Goal: Task Accomplishment & Management: Complete application form

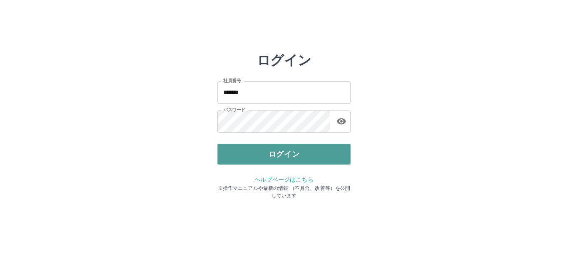
click at [287, 153] on button "ログイン" at bounding box center [284, 154] width 133 height 21
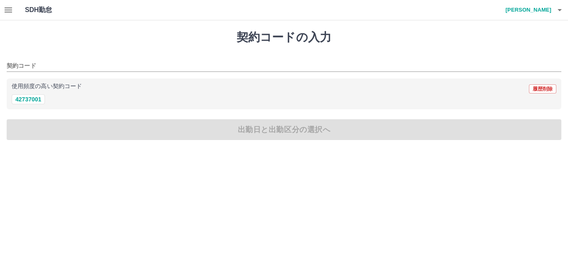
click at [12, 10] on icon "button" at bounding box center [8, 9] width 7 height 5
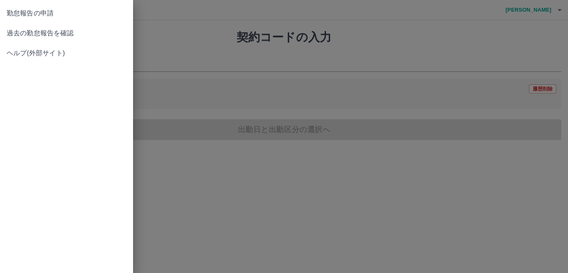
drag, startPoint x: 410, startPoint y: 56, endPoint x: 422, endPoint y: 51, distance: 13.1
click at [412, 54] on div at bounding box center [284, 136] width 568 height 273
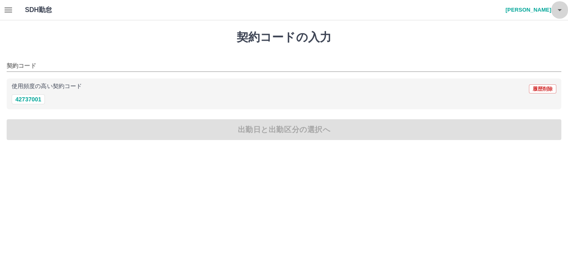
click at [561, 8] on icon "button" at bounding box center [560, 10] width 10 height 10
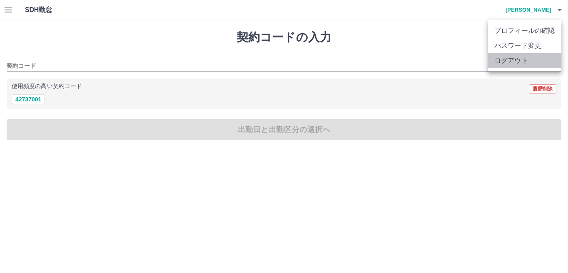
click at [510, 61] on li "ログアウト" at bounding box center [525, 60] width 74 height 15
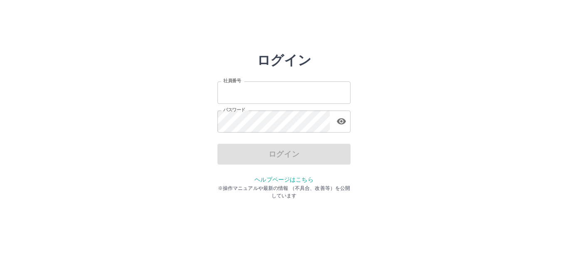
type input "*******"
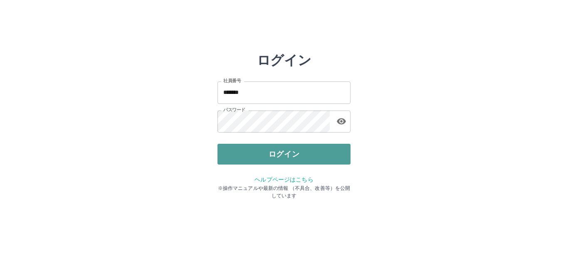
click at [294, 151] on button "ログイン" at bounding box center [284, 154] width 133 height 21
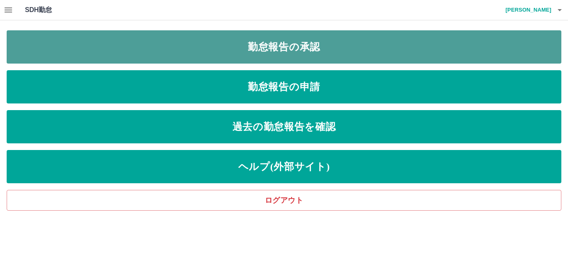
click at [302, 44] on link "勤怠報告の承認" at bounding box center [284, 46] width 555 height 33
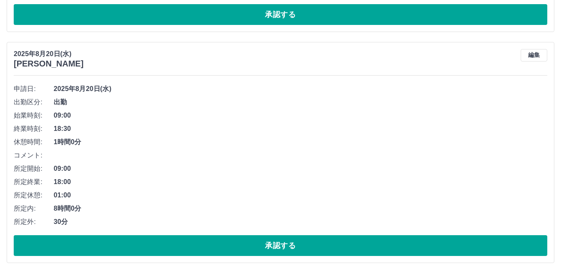
scroll to position [1780, 0]
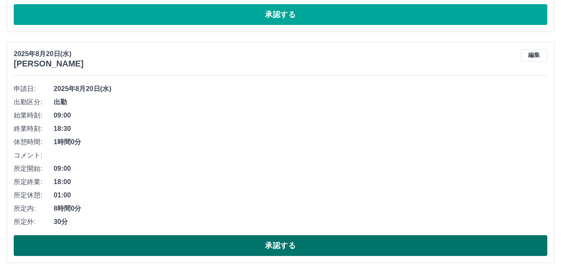
click at [274, 245] on button "承認する" at bounding box center [281, 245] width 534 height 21
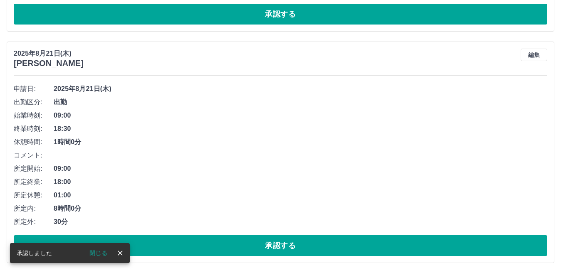
scroll to position [1549, 0]
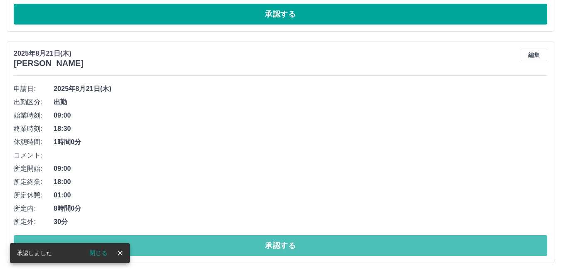
click at [275, 245] on button "承認する" at bounding box center [281, 245] width 534 height 21
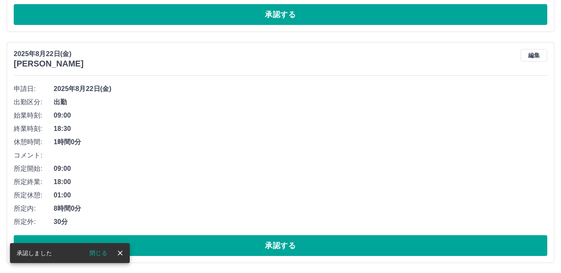
scroll to position [1317, 0]
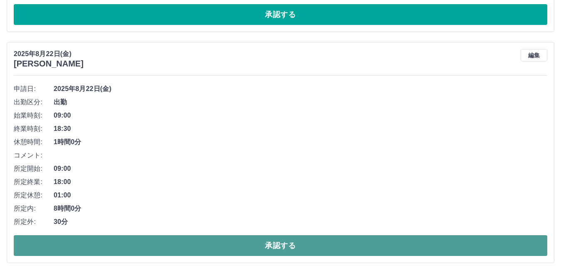
click at [303, 245] on button "承認する" at bounding box center [281, 245] width 534 height 21
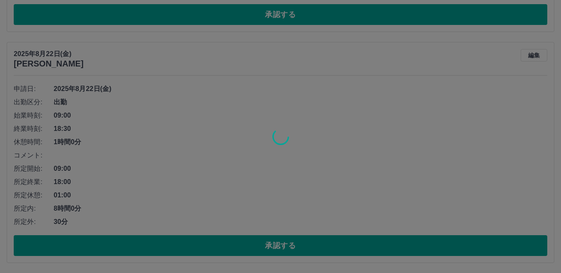
scroll to position [1086, 0]
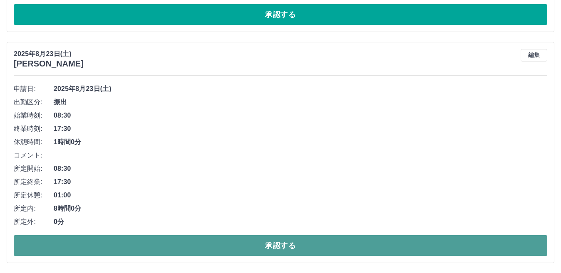
click at [276, 245] on button "承認する" at bounding box center [281, 245] width 534 height 21
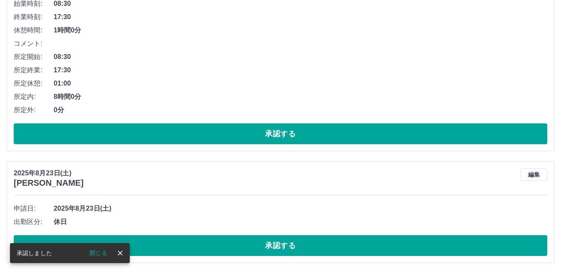
scroll to position [855, 0]
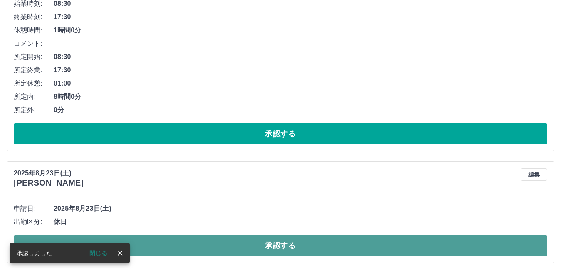
click at [278, 242] on button "承認する" at bounding box center [281, 245] width 534 height 21
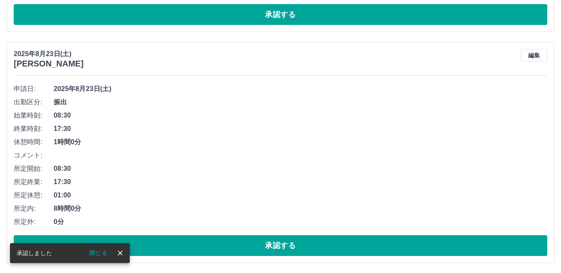
scroll to position [743, 0]
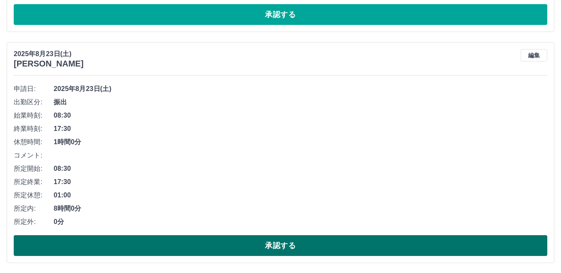
click at [324, 245] on button "承認する" at bounding box center [281, 245] width 534 height 21
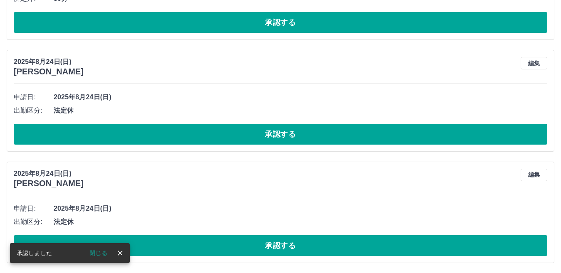
scroll to position [512, 0]
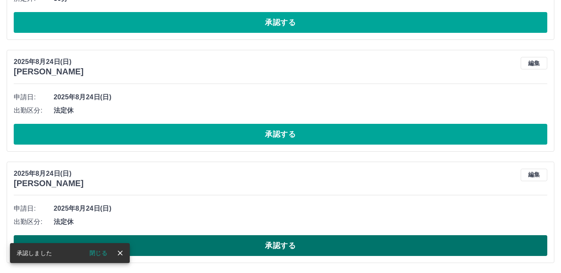
click at [246, 244] on button "承認する" at bounding box center [281, 245] width 534 height 21
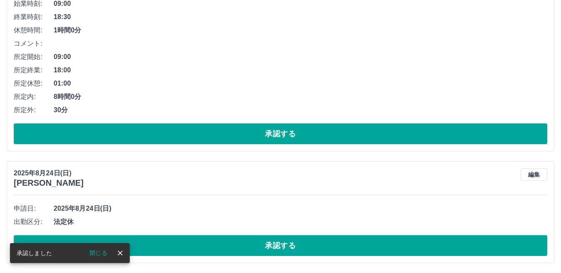
scroll to position [400, 0]
click at [246, 244] on button "承認する" at bounding box center [281, 245] width 534 height 21
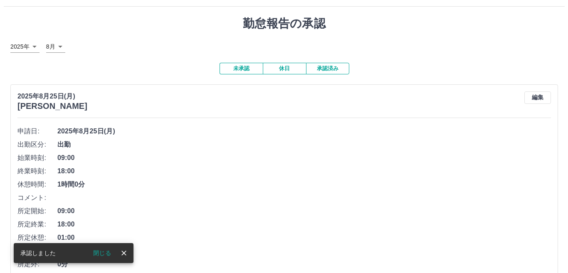
scroll to position [0, 0]
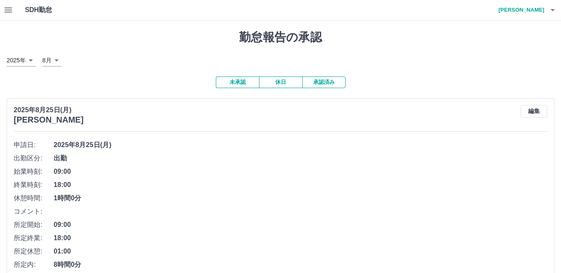
click at [12, 9] on icon "button" at bounding box center [8, 10] width 10 height 10
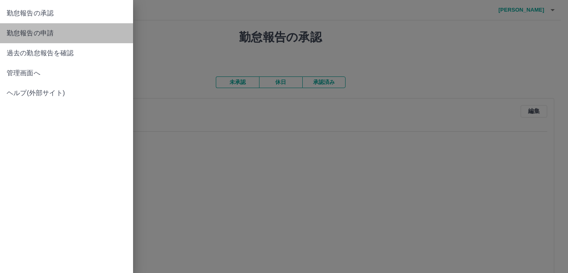
click at [42, 34] on span "勤怠報告の申請" at bounding box center [67, 33] width 120 height 10
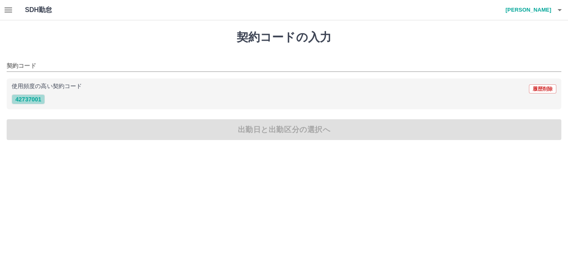
click at [36, 99] on button "42737001" at bounding box center [28, 99] width 33 height 10
type input "********"
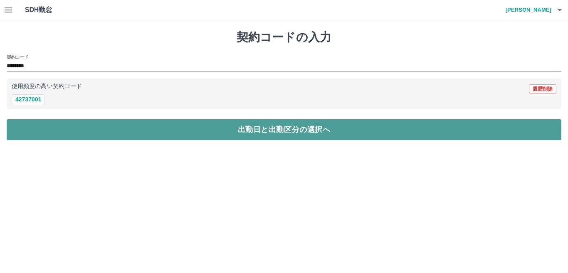
click at [270, 128] on button "出勤日と出勤区分の選択へ" at bounding box center [284, 129] width 555 height 21
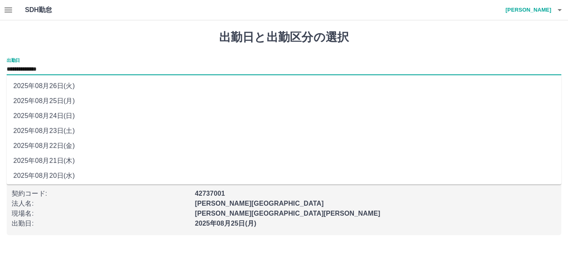
click at [62, 68] on input "**********" at bounding box center [284, 69] width 555 height 10
click at [61, 114] on li "2025年08月24日(日)" at bounding box center [284, 116] width 555 height 15
type input "**********"
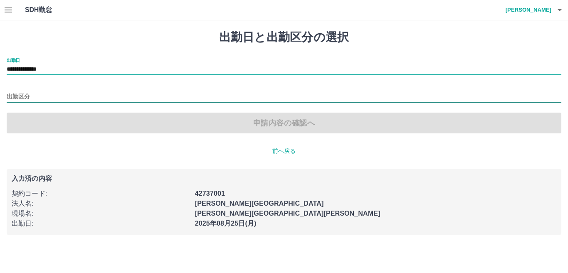
click at [31, 98] on input "出勤区分" at bounding box center [284, 97] width 555 height 10
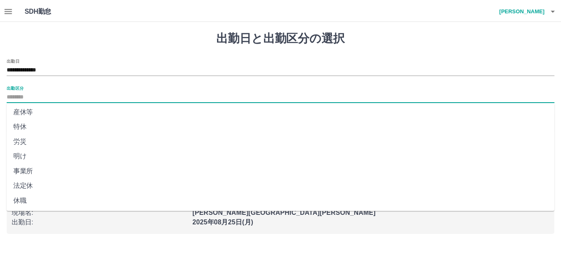
scroll to position [167, 0]
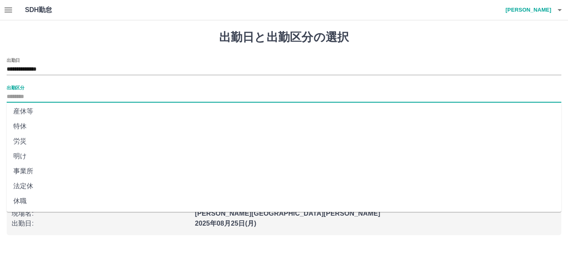
click at [23, 186] on li "法定休" at bounding box center [284, 186] width 555 height 15
type input "***"
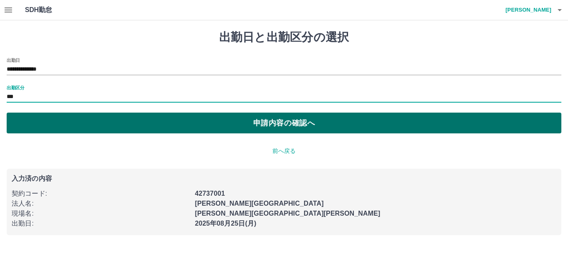
click at [277, 120] on button "申請内容の確認へ" at bounding box center [284, 123] width 555 height 21
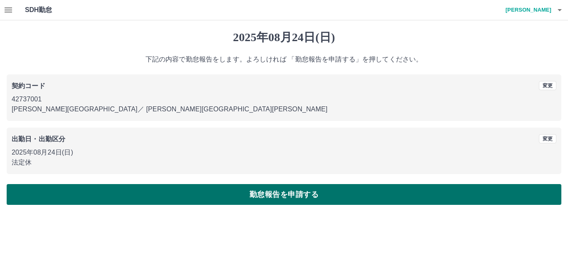
click at [252, 194] on button "勤怠報告を申請する" at bounding box center [284, 194] width 555 height 21
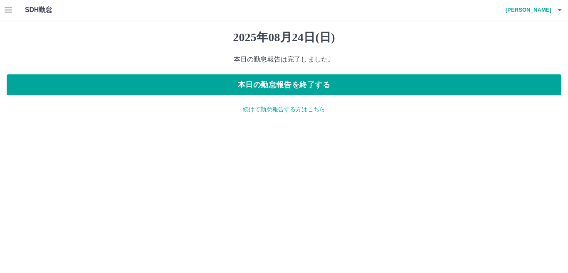
click at [274, 111] on p "続けて勤怠報告する方はこちら" at bounding box center [284, 109] width 555 height 9
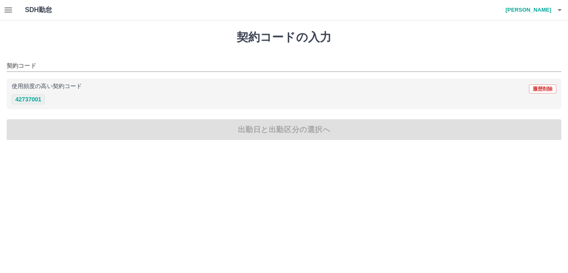
click at [31, 97] on button "42737001" at bounding box center [28, 99] width 33 height 10
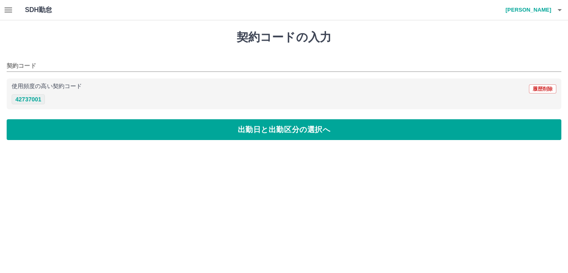
type input "********"
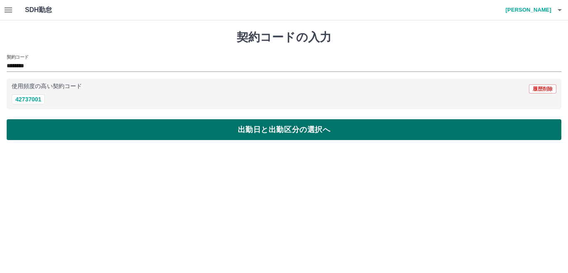
click at [287, 129] on button "出勤日と出勤区分の選択へ" at bounding box center [284, 129] width 555 height 21
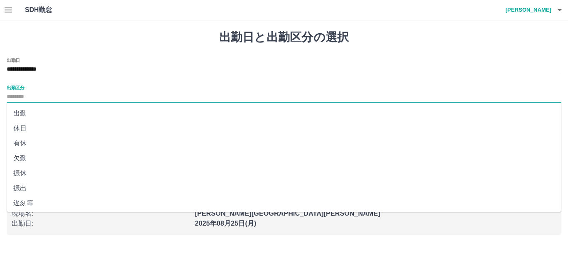
click at [30, 94] on input "出勤区分" at bounding box center [284, 97] width 555 height 10
click at [19, 112] on li "出勤" at bounding box center [284, 113] width 555 height 15
type input "**"
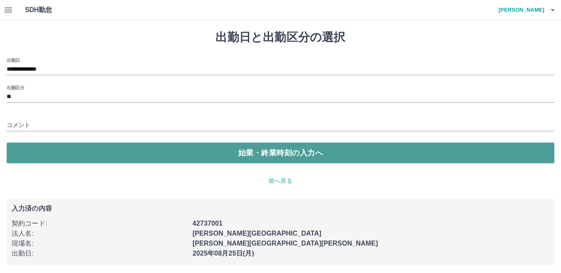
click at [256, 152] on button "始業・終業時刻の入力へ" at bounding box center [281, 153] width 548 height 21
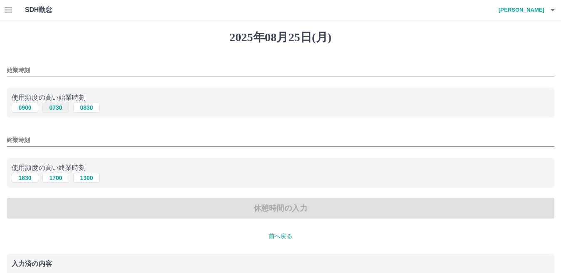
click at [57, 107] on button "0730" at bounding box center [55, 108] width 27 height 10
type input "****"
click at [59, 180] on button "1700" at bounding box center [55, 178] width 27 height 10
type input "****"
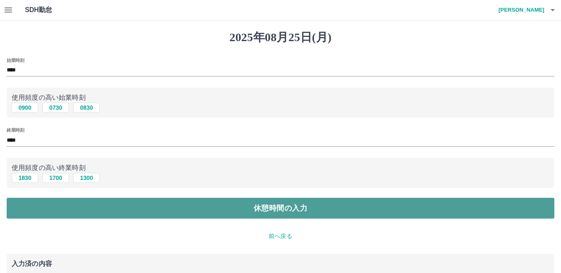
click at [266, 207] on button "休憩時間の入力" at bounding box center [281, 208] width 548 height 21
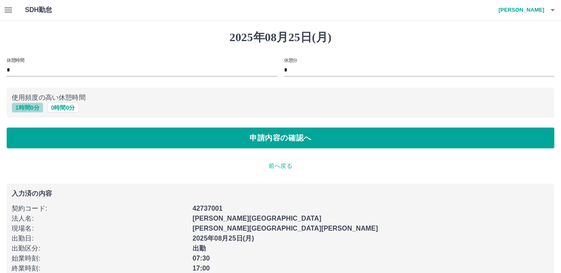
click at [25, 106] on button "1 時間 0 分" at bounding box center [28, 108] width 32 height 10
type input "*"
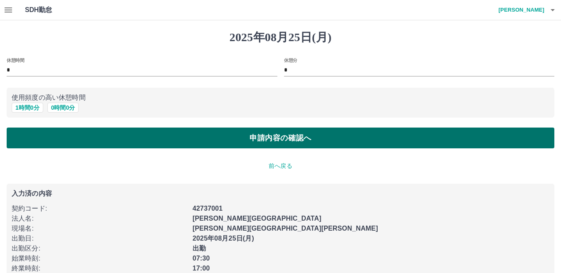
click at [280, 138] on button "申請内容の確認へ" at bounding box center [281, 138] width 548 height 21
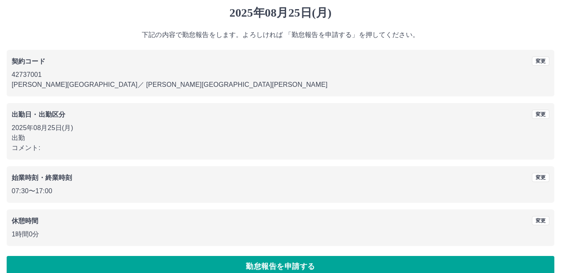
scroll to position [38, 0]
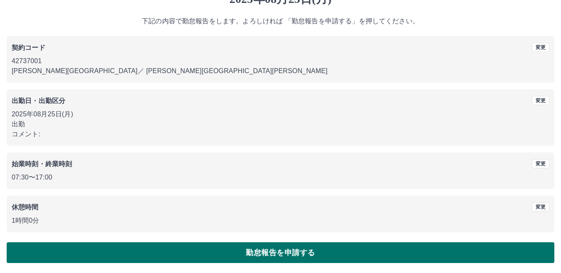
click at [309, 251] on button "勤怠報告を申請する" at bounding box center [281, 252] width 548 height 21
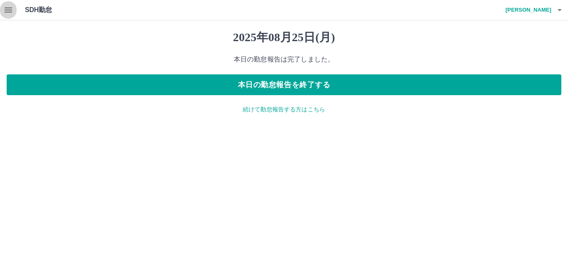
click at [8, 10] on icon "button" at bounding box center [8, 9] width 7 height 5
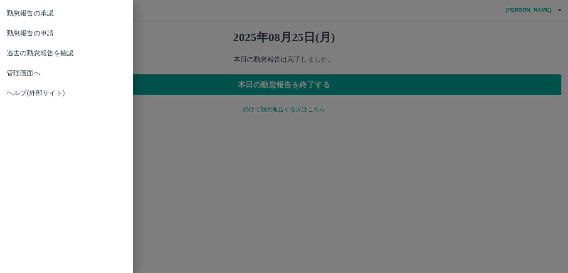
click at [50, 9] on span "勤怠報告の承認" at bounding box center [67, 13] width 120 height 10
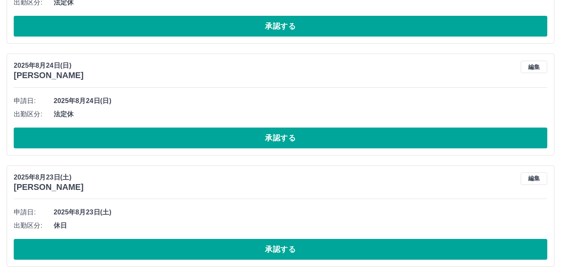
scroll to position [1086, 0]
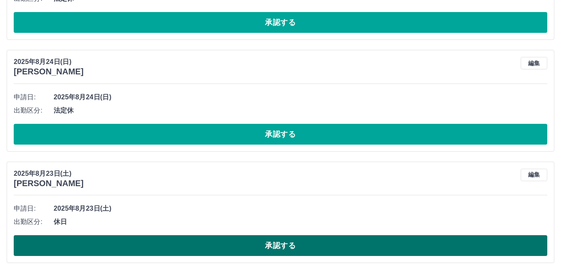
click at [279, 243] on button "承認する" at bounding box center [281, 245] width 534 height 21
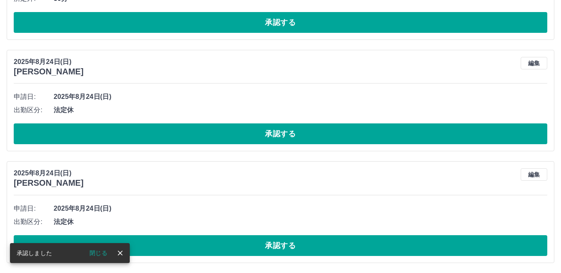
scroll to position [975, 0]
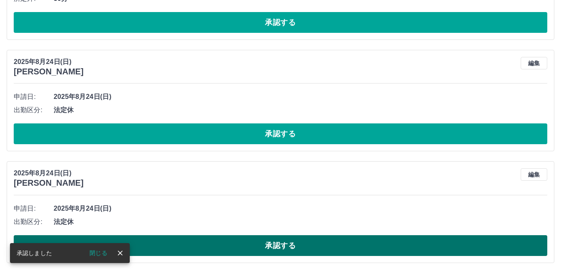
click at [279, 245] on button "承認する" at bounding box center [281, 245] width 534 height 21
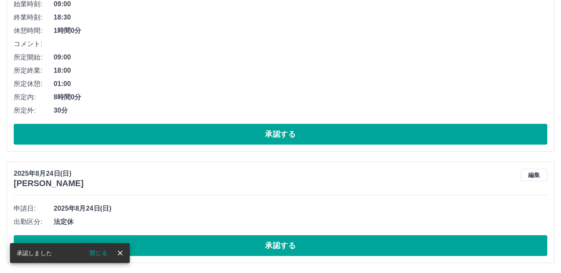
scroll to position [863, 0]
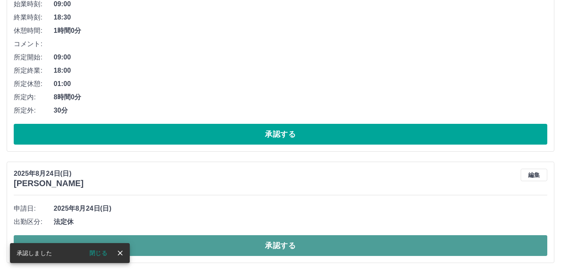
click at [276, 247] on button "承認する" at bounding box center [281, 245] width 534 height 21
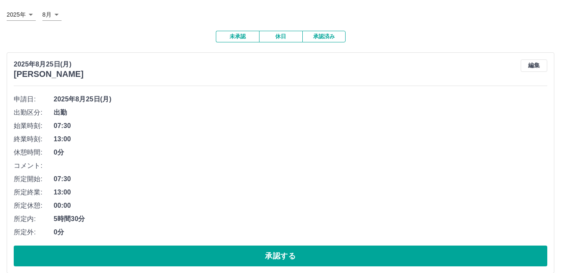
scroll to position [0, 0]
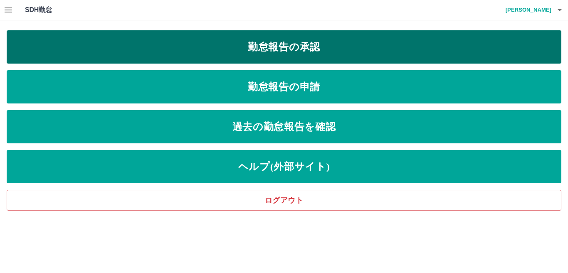
click at [298, 45] on link "勤怠報告の承認" at bounding box center [284, 46] width 555 height 33
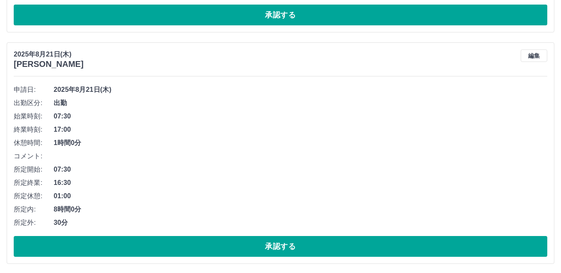
scroll to position [1669, 0]
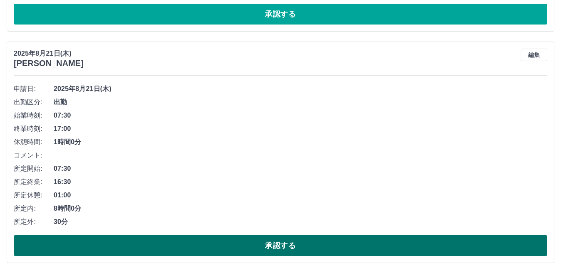
click at [292, 248] on button "承認する" at bounding box center [281, 245] width 534 height 21
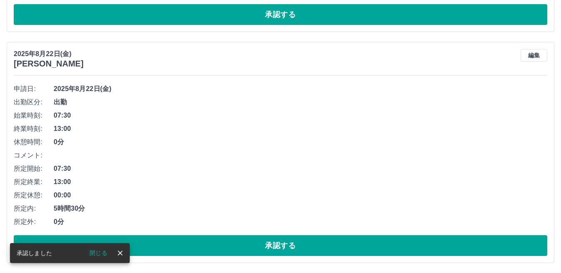
scroll to position [1437, 0]
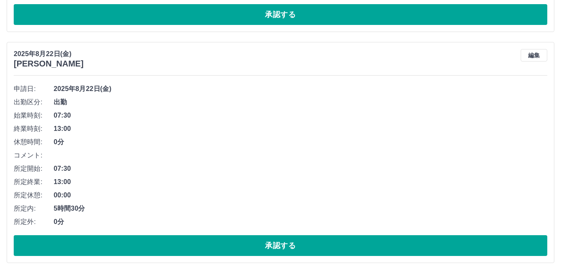
click at [292, 248] on button "承認する" at bounding box center [281, 245] width 534 height 21
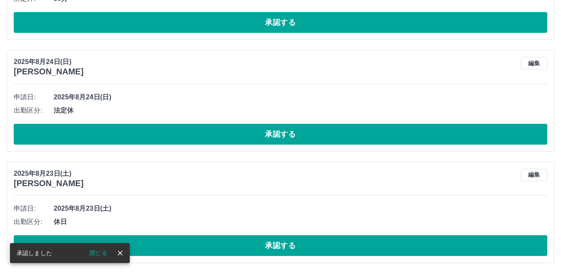
scroll to position [1206, 0]
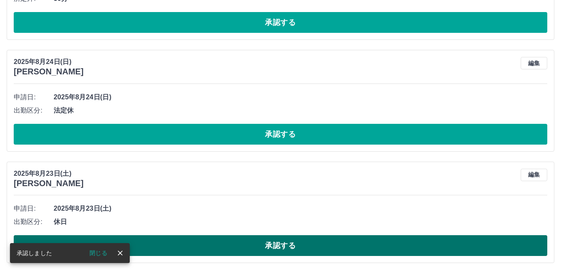
click at [236, 244] on button "承認する" at bounding box center [281, 245] width 534 height 21
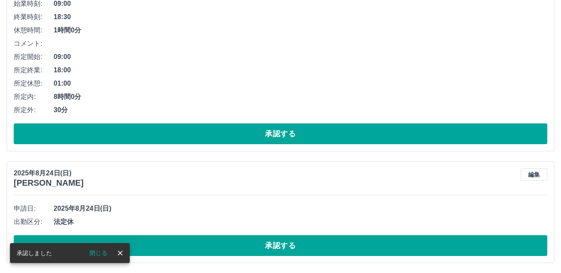
scroll to position [1094, 0]
click at [236, 244] on button "承認する" at bounding box center [281, 245] width 534 height 21
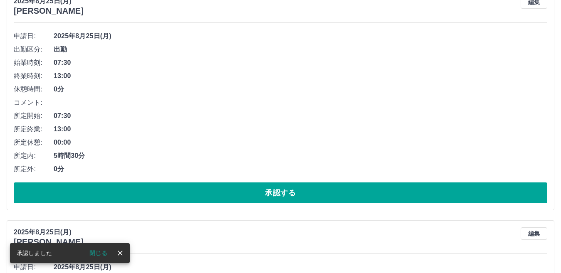
scroll to position [67, 0]
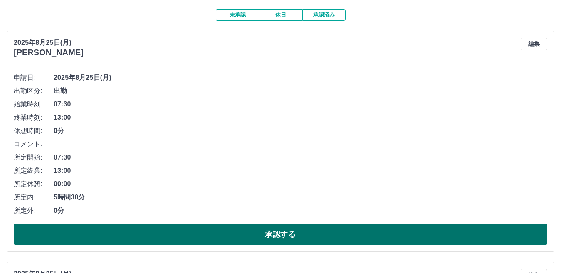
click at [257, 234] on button "承認する" at bounding box center [281, 234] width 534 height 21
